Goal: Information Seeking & Learning: Learn about a topic

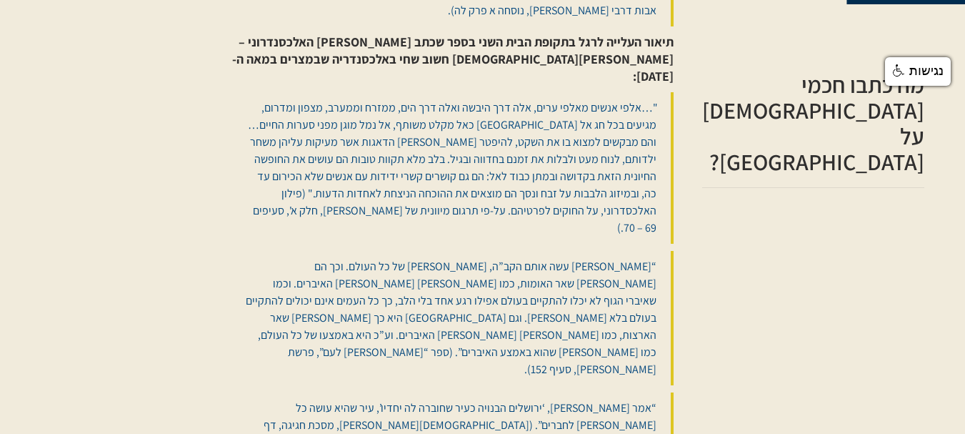
scroll to position [588, 0]
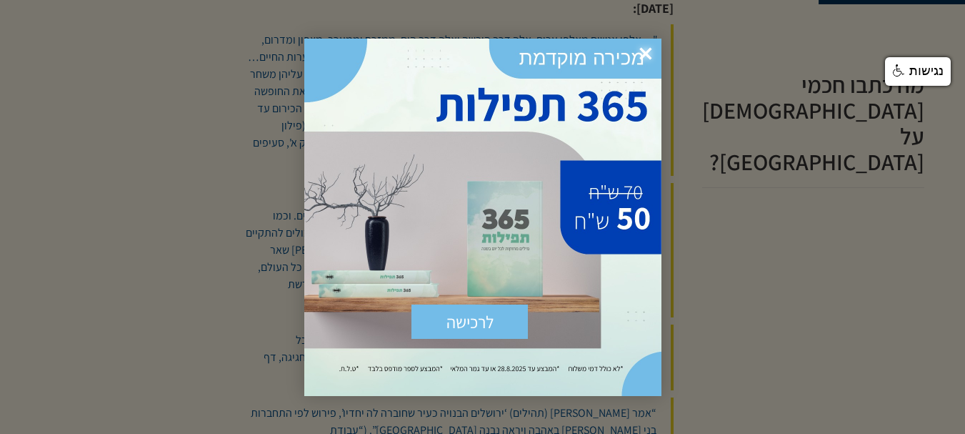
click at [634, 83] on div "לרכישה שלח × https://sefer.kab.co.il/products/365-%D7%AA%D7%A4%D7%99%D7%9C%D7%9…" at bounding box center [482, 217] width 357 height 357
click at [644, 49] on span "×" at bounding box center [645, 54] width 31 height 31
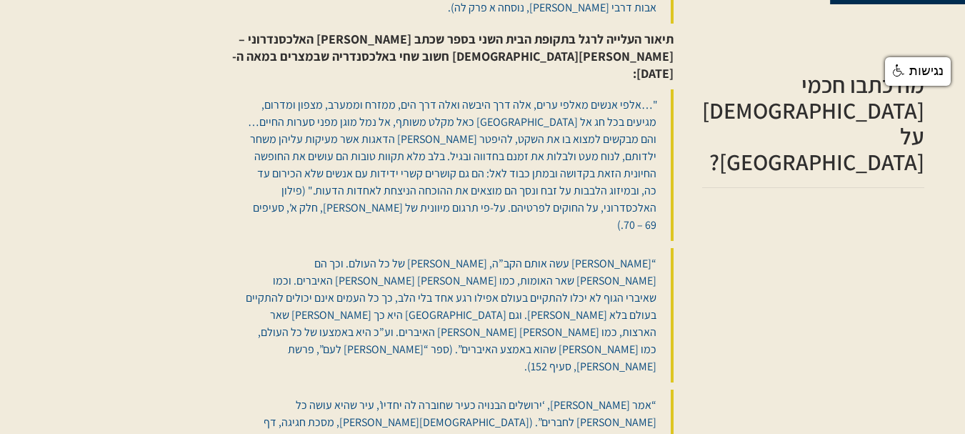
scroll to position [542, 0]
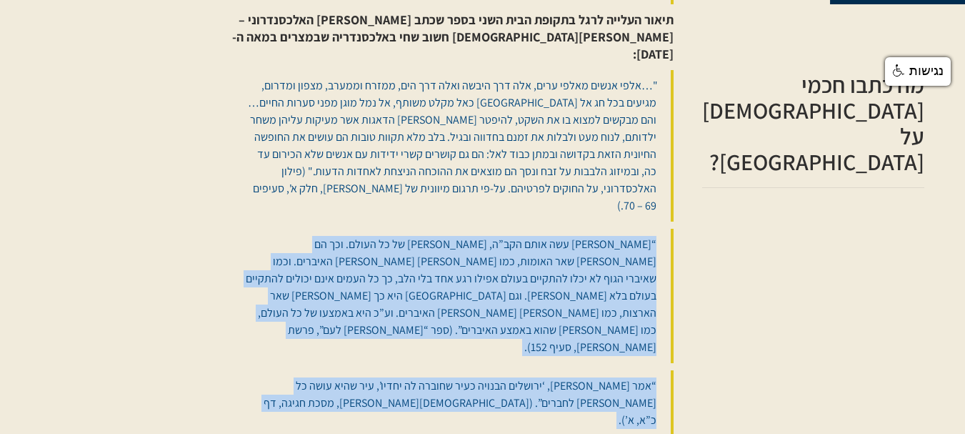
drag, startPoint x: 702, startPoint y: 171, endPoint x: 446, endPoint y: 396, distance: 341.1
copy div "“ישראל עשה אותם הקב”ה, לב של כל העולם. וכך הם ישראל בין שאר האומות, כמו לב בין …"
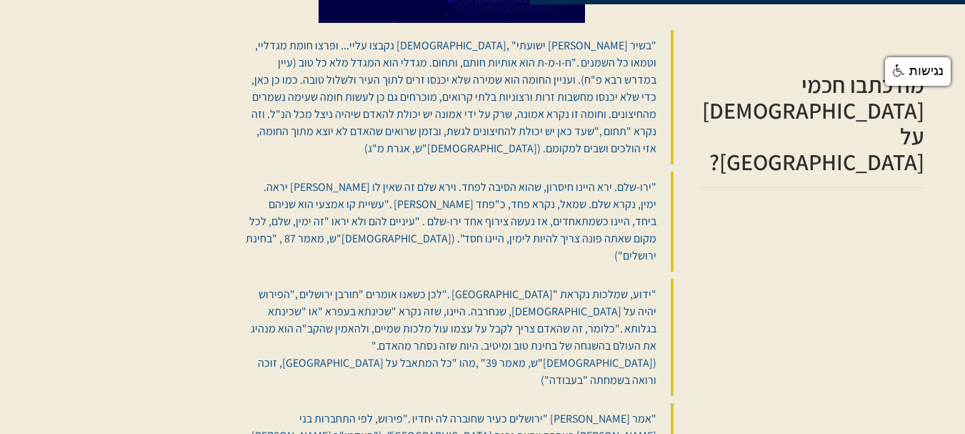
scroll to position [1817, 0]
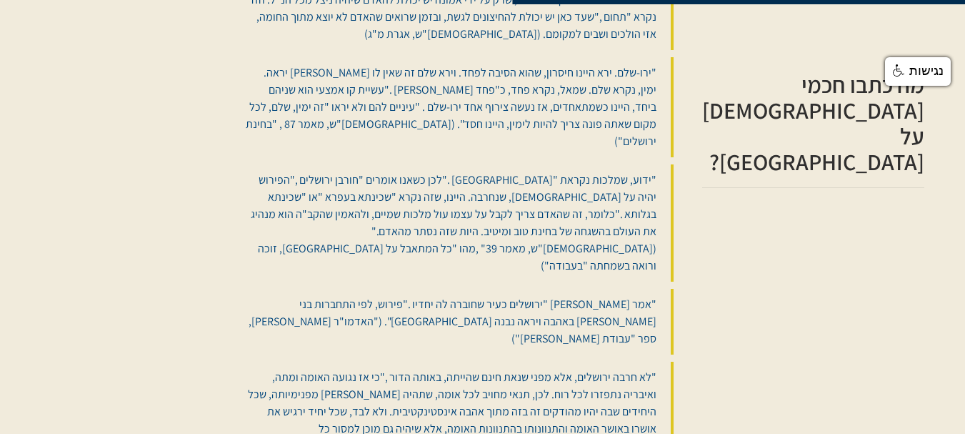
drag, startPoint x: 697, startPoint y: 189, endPoint x: 566, endPoint y: 221, distance: 135.3
copy blockquote "“הר המוריה שמשם הוריה (הוראה) יוצאת לעולם… שמשם יראה יוצאת לעולם… שמשם אורה יוצ…"
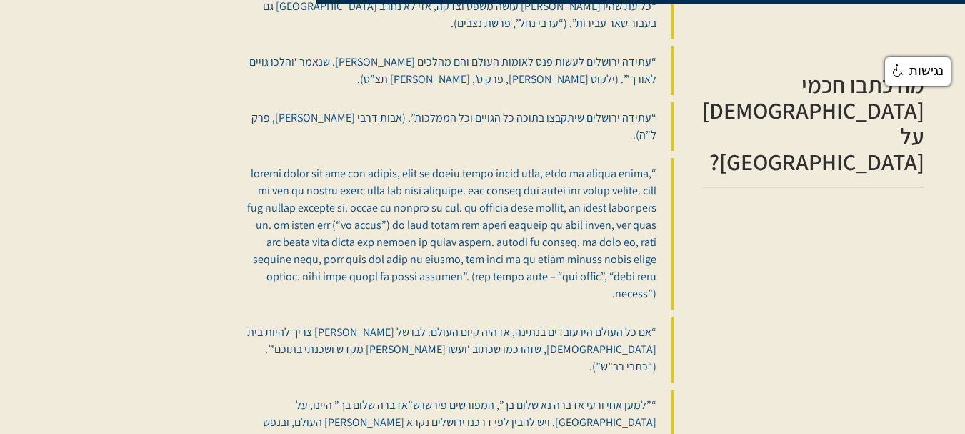
scroll to position [2739, 0]
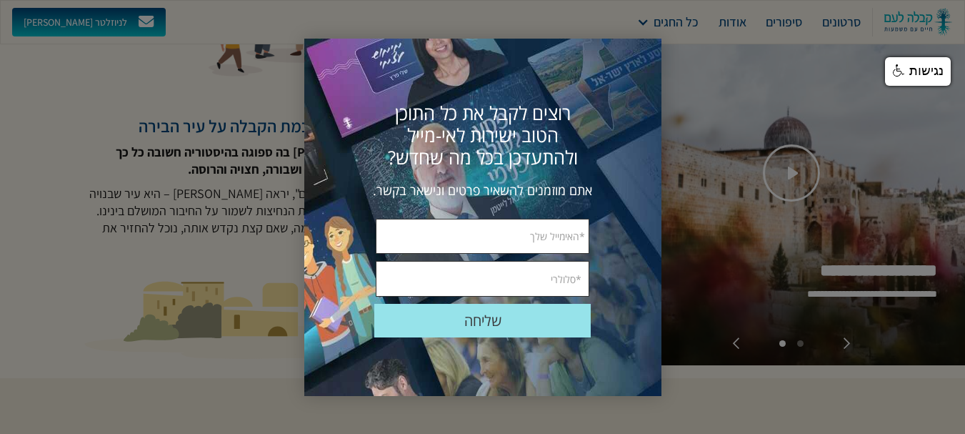
scroll to position [275, 0]
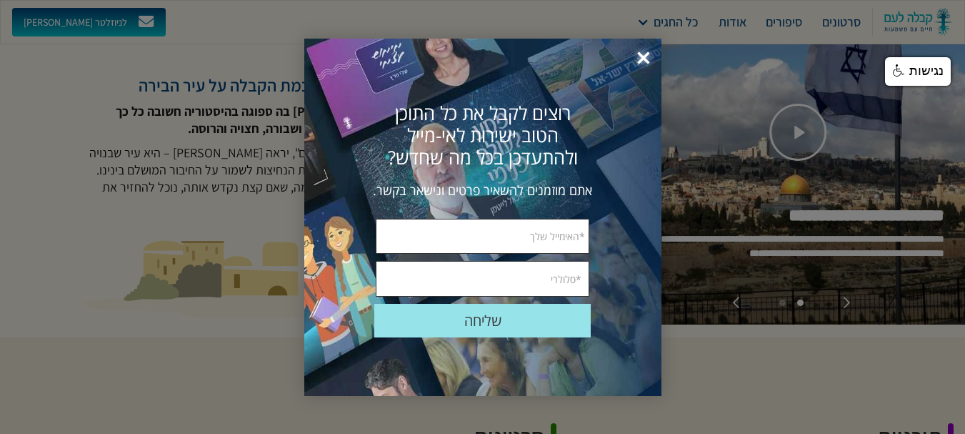
click at [641, 54] on span "×" at bounding box center [643, 58] width 31 height 31
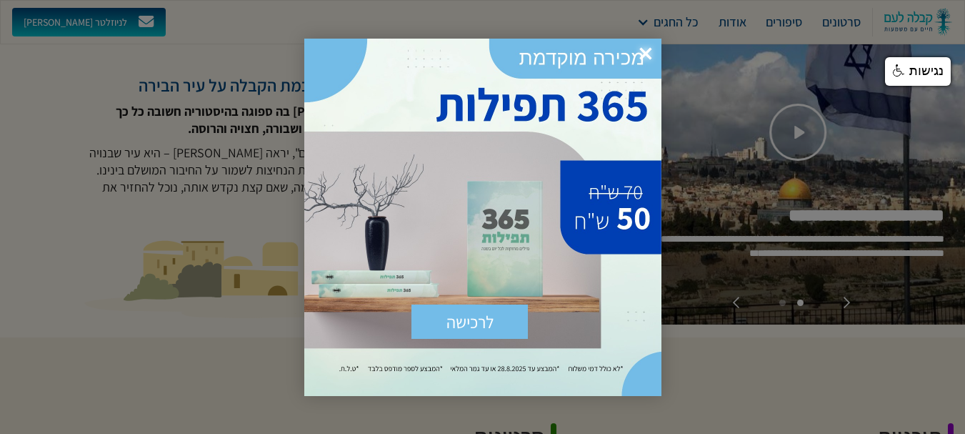
click at [651, 58] on span "×" at bounding box center [645, 54] width 31 height 31
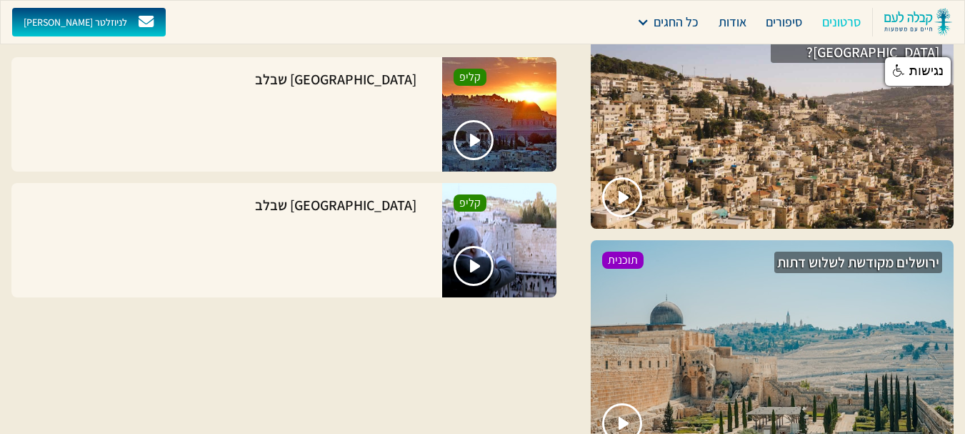
scroll to position [785, 0]
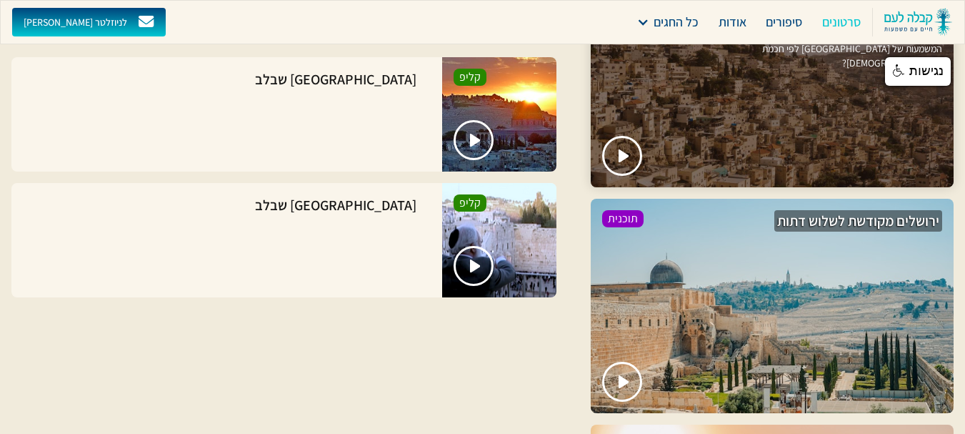
click at [790, 157] on div at bounding box center [772, 80] width 363 height 214
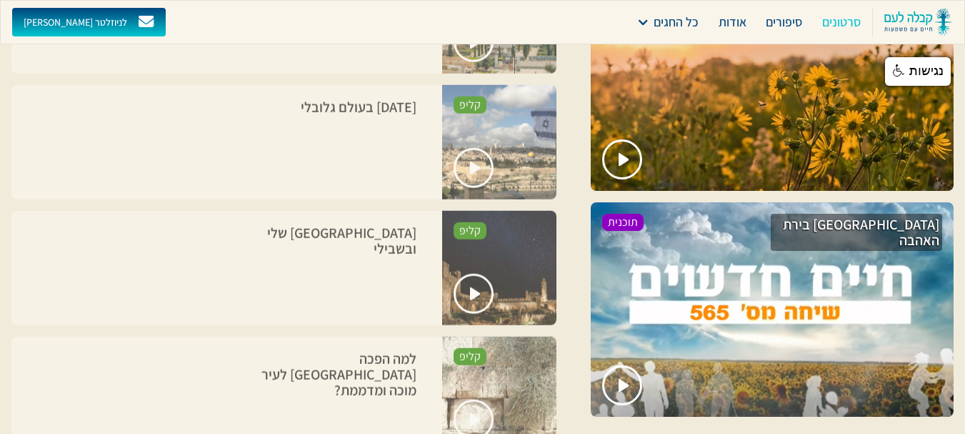
scroll to position [1366, 0]
